Goal: Information Seeking & Learning: Stay updated

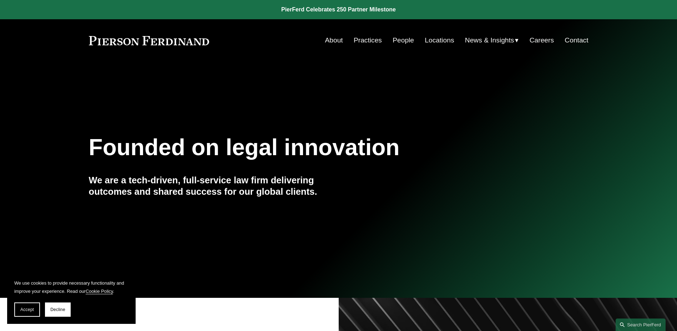
click at [0, 0] on span "News" at bounding box center [0, 0] width 0 height 0
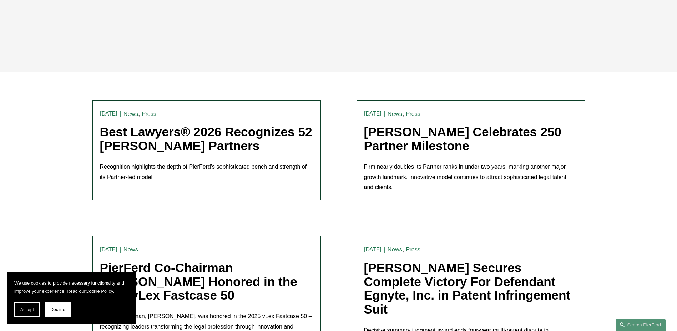
scroll to position [143, 0]
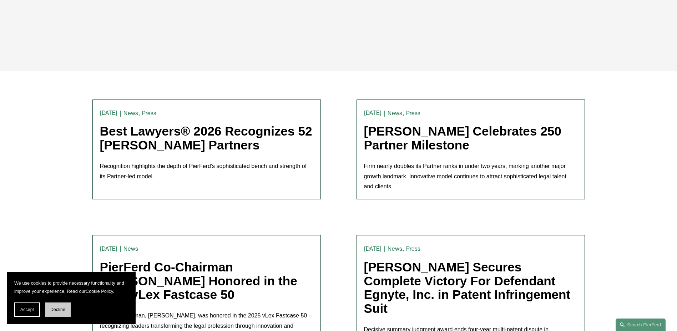
click at [61, 306] on button "Decline" at bounding box center [58, 309] width 26 height 14
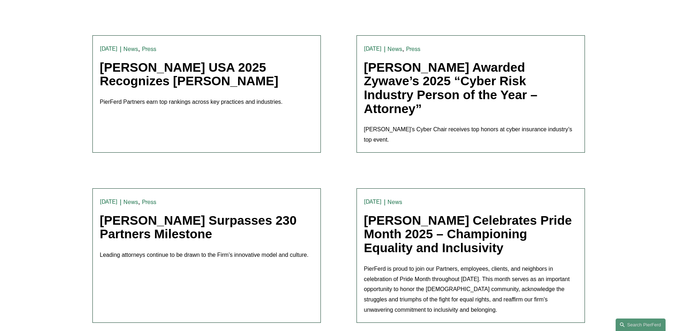
scroll to position [927, 0]
